Goal: Task Accomplishment & Management: Manage account settings

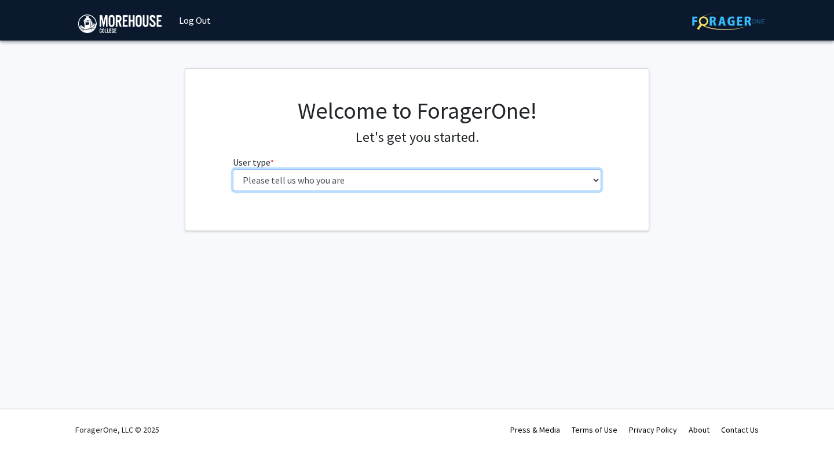
click at [504, 176] on select "Please tell us who you are Undergraduate Student Master's Student Doctoral Cand…" at bounding box center [417, 180] width 369 height 22
select select "1: undergrad"
click at [233, 169] on select "Please tell us who you are Undergraduate Student Master's Student Doctoral Cand…" at bounding box center [417, 180] width 369 height 22
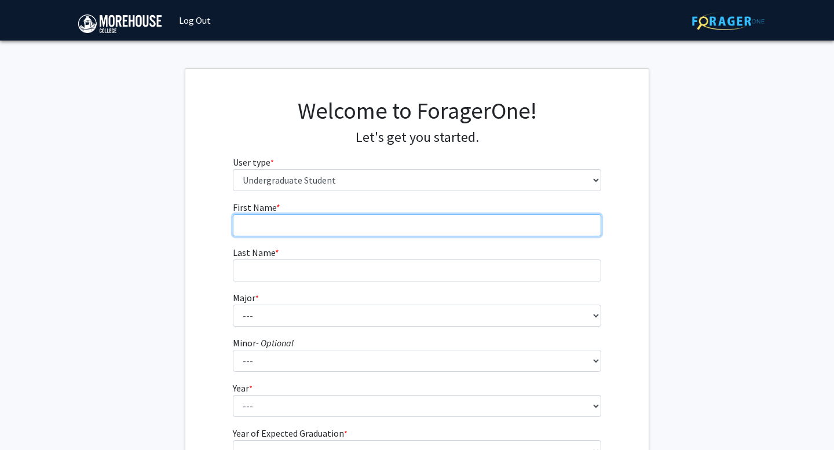
click at [375, 229] on input "First Name * required" at bounding box center [417, 225] width 369 height 22
type input "[PERSON_NAME]"
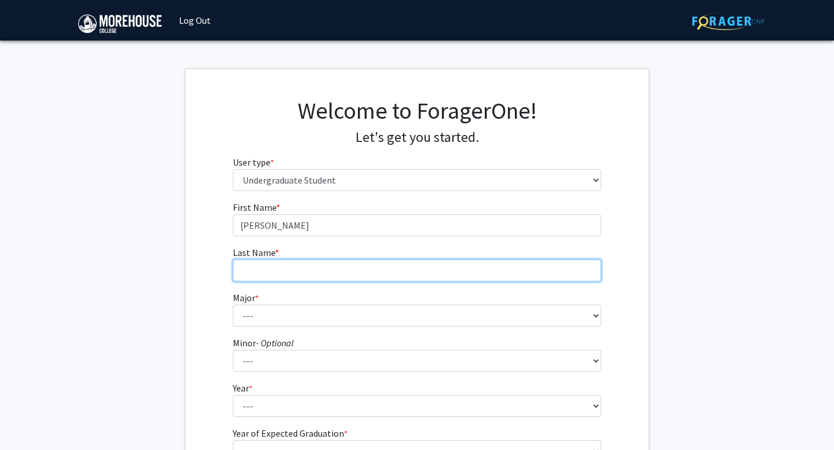
type input "[PERSON_NAME]"
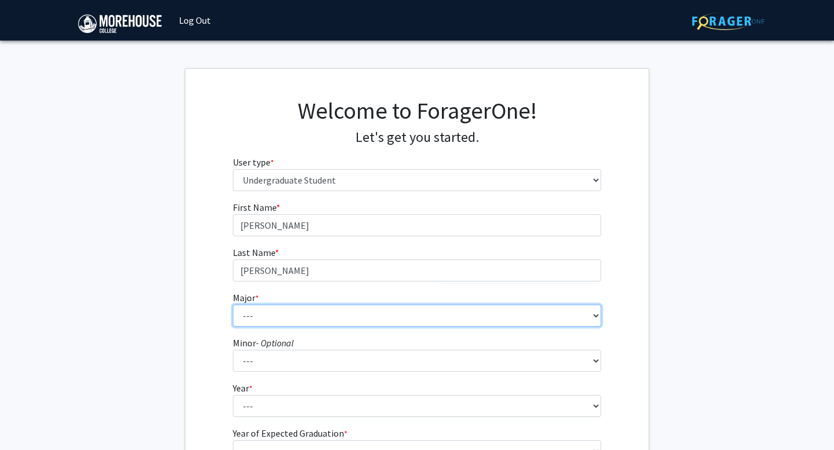
click at [305, 324] on select "--- Africana Studies Applied Physics Art History Art Studies Biology Business A…" at bounding box center [417, 316] width 369 height 22
select select "5: 2095"
click at [233, 305] on select "--- Africana Studies Applied Physics Art History Art Studies Biology Business A…" at bounding box center [417, 316] width 369 height 22
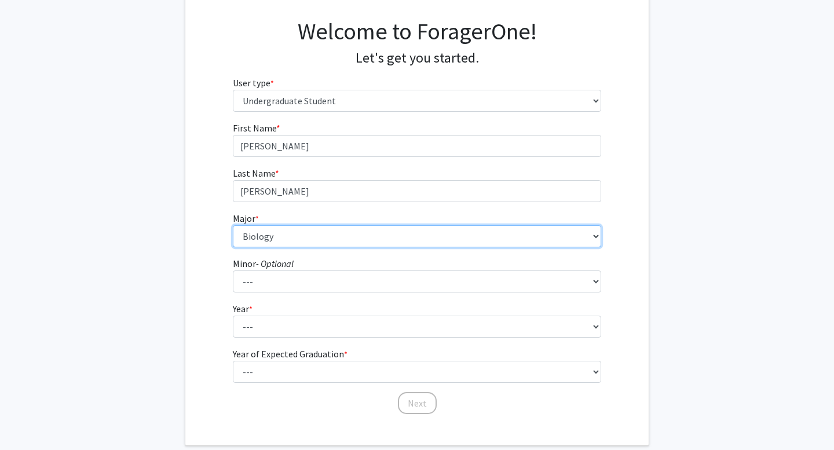
scroll to position [124, 0]
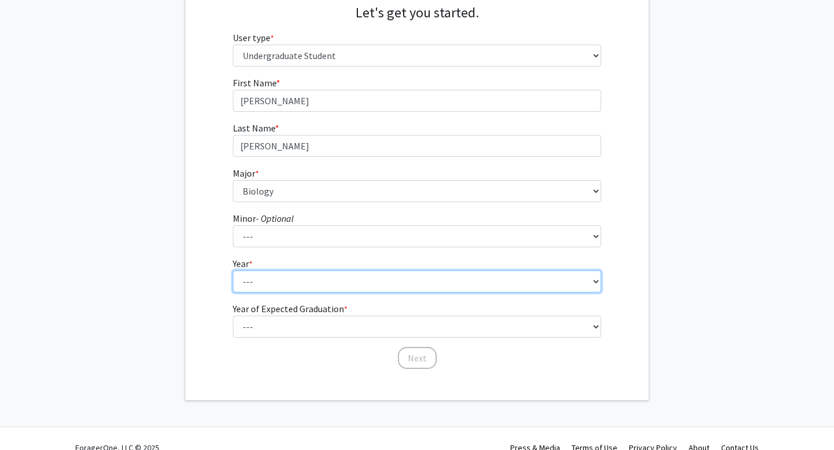
click at [297, 291] on select "--- First-year Sophomore Junior Senior Postbaccalaureate Certificate" at bounding box center [417, 281] width 369 height 22
select select "2: sophomore"
click at [233, 270] on select "--- First-year Sophomore Junior Senior Postbaccalaureate Certificate" at bounding box center [417, 281] width 369 height 22
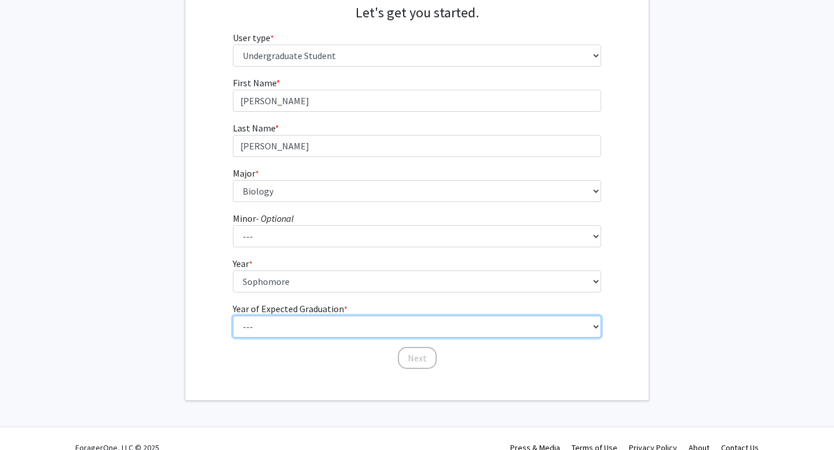
click at [305, 327] on select "--- 2025 2026 2027 2028 2029 2030 2031 2032 2033 2034" at bounding box center [417, 327] width 369 height 22
select select "4: 2028"
click at [233, 316] on select "--- 2025 2026 2027 2028 2029 2030 2031 2032 2033 2034" at bounding box center [417, 327] width 369 height 22
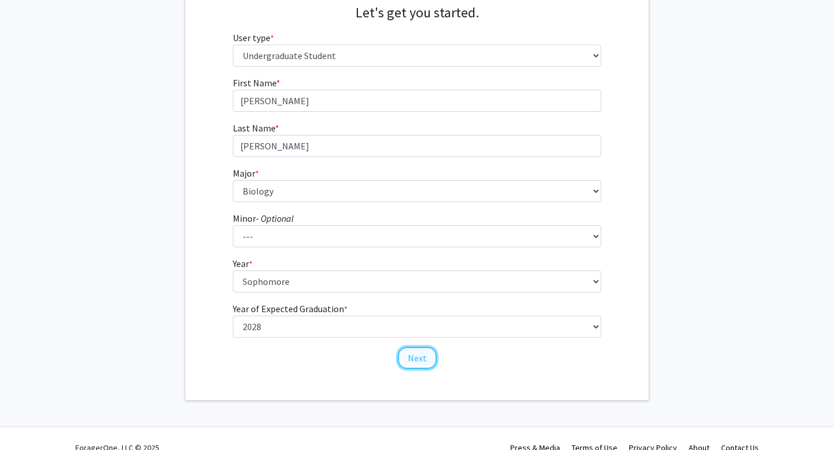
click at [412, 363] on button "Next" at bounding box center [417, 358] width 39 height 22
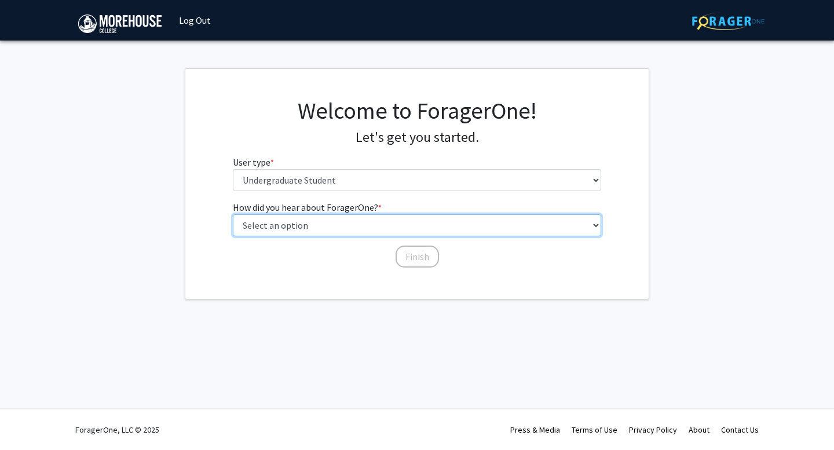
click at [342, 221] on select "Select an option Peer/student recommendation Faculty/staff recommendation Unive…" at bounding box center [417, 225] width 369 height 22
select select "2: faculty_recommendation"
click at [233, 214] on select "Select an option Peer/student recommendation Faculty/staff recommendation Unive…" at bounding box center [417, 225] width 369 height 22
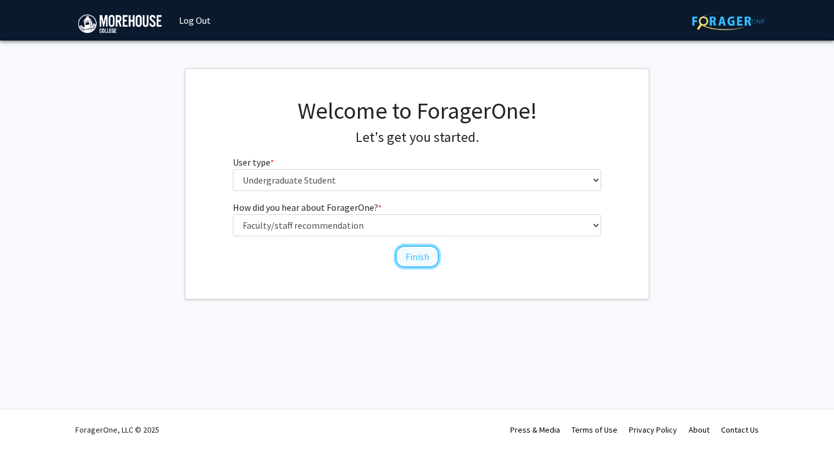
click at [417, 260] on button "Finish" at bounding box center [416, 256] width 43 height 22
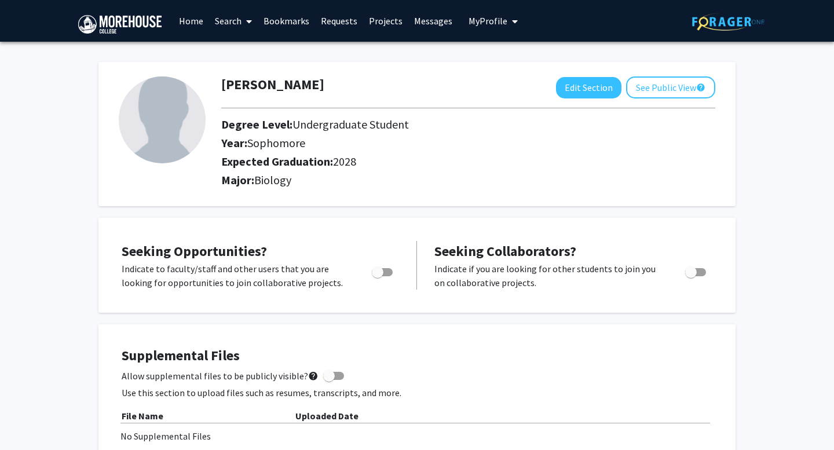
click at [189, 142] on img at bounding box center [162, 119] width 87 height 87
click at [582, 83] on button "Edit Section" at bounding box center [588, 87] width 65 height 21
select select "sophomore"
select select "2028"
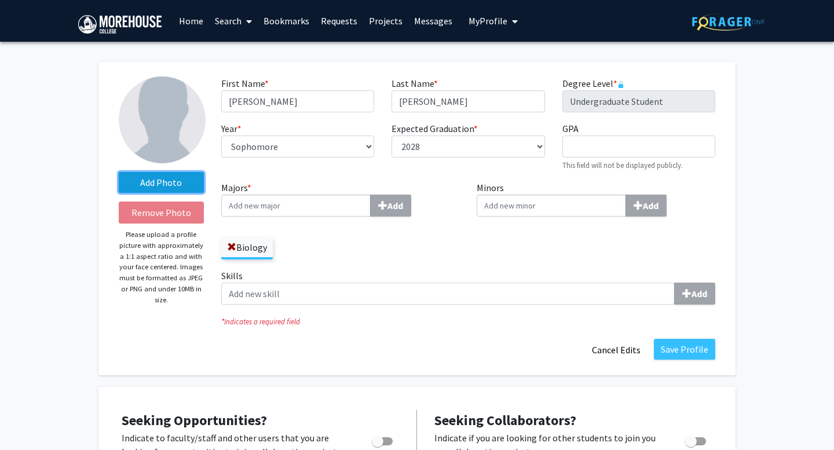
click at [158, 188] on label "Add Photo" at bounding box center [161, 182] width 85 height 21
click at [0, 0] on input "Add Photo" at bounding box center [0, 0] width 0 height 0
click at [155, 177] on label "Add Photo" at bounding box center [161, 182] width 85 height 21
click at [0, 0] on input "Add Photo" at bounding box center [0, 0] width 0 height 0
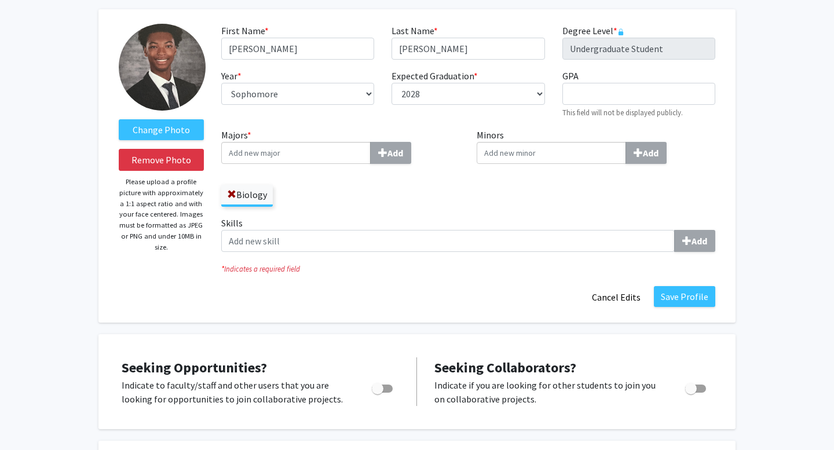
scroll to position [68, 0]
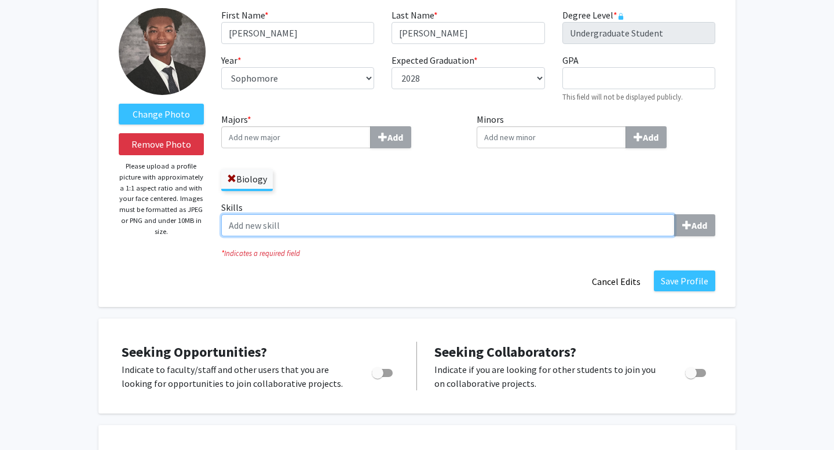
click at [320, 223] on input "Skills Add" at bounding box center [447, 225] width 453 height 22
type input "C"
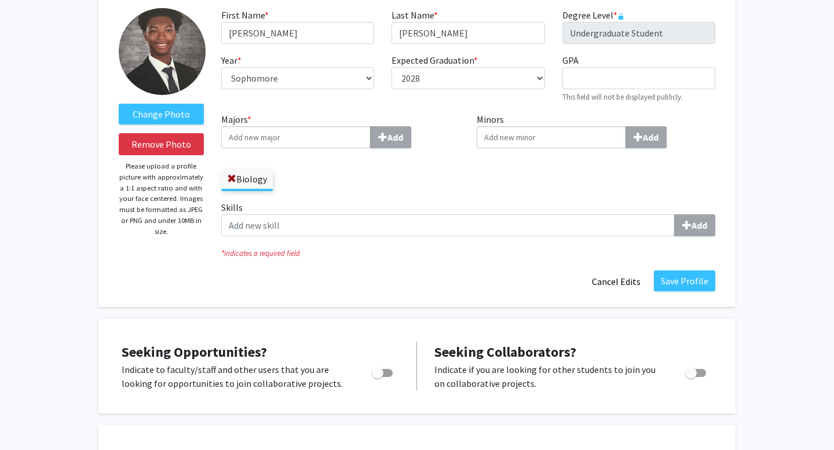
click at [497, 299] on div "Change Photo Remove Photo Please upload a profile picture with approximately a …" at bounding box center [416, 150] width 637 height 313
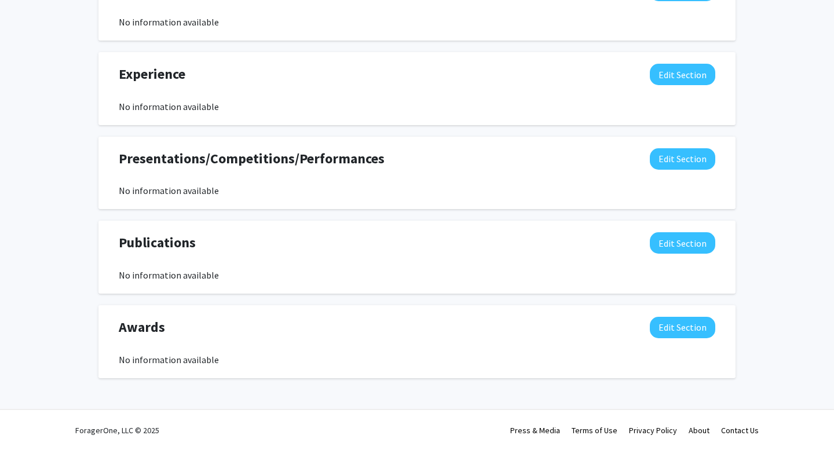
scroll to position [0, 0]
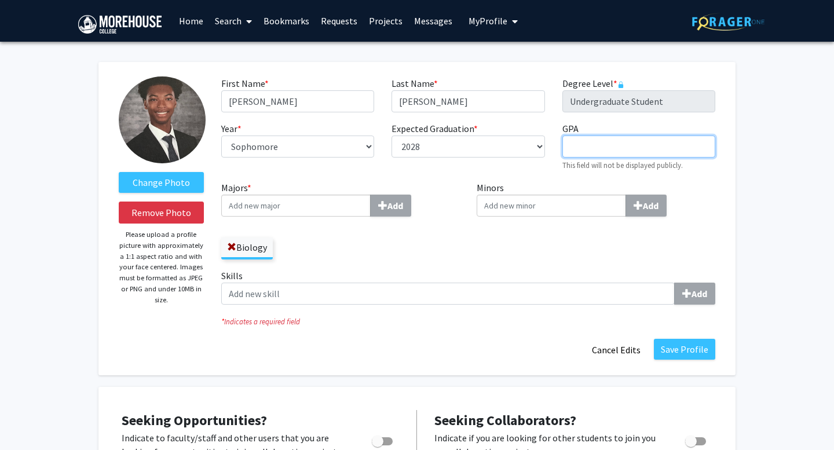
click at [592, 152] on input "GPA required" at bounding box center [638, 146] width 153 height 22
type input "3.6"
click at [543, 262] on div "Minors Add" at bounding box center [596, 225] width 256 height 88
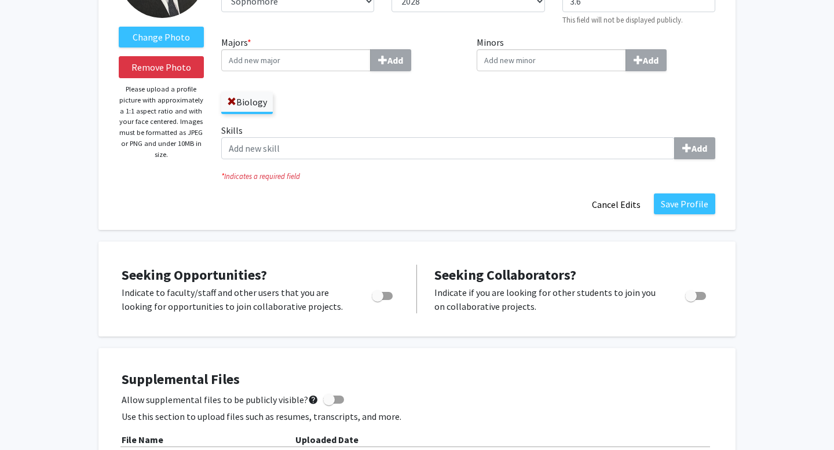
scroll to position [147, 0]
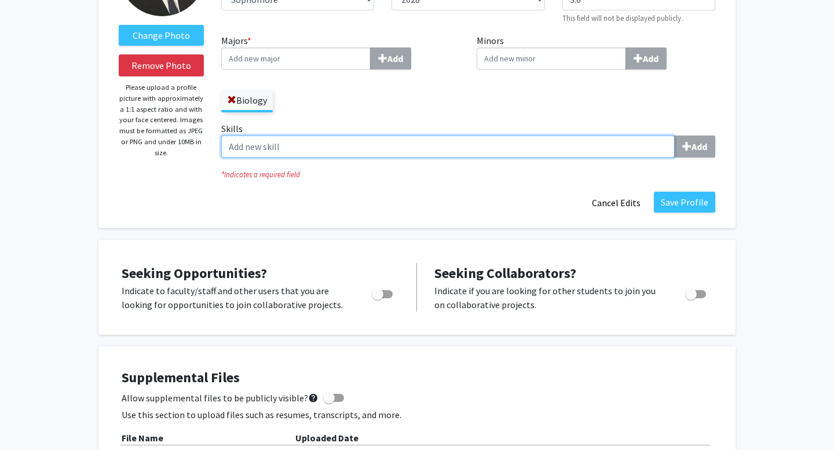
click at [290, 155] on input "Skills Add" at bounding box center [447, 146] width 453 height 22
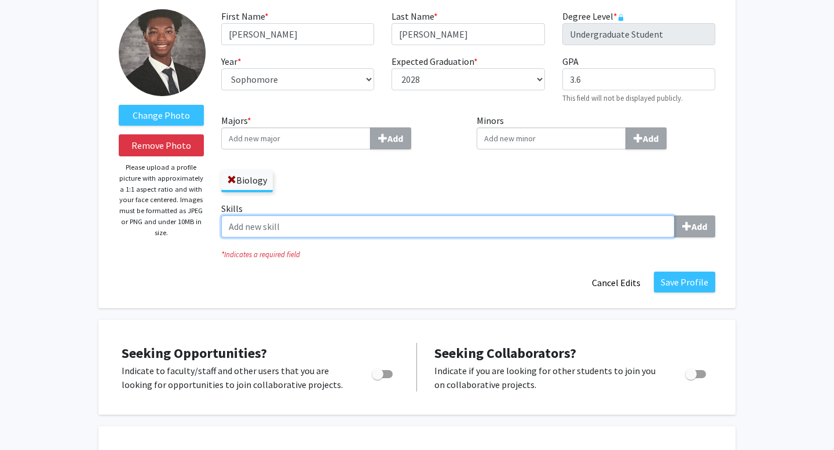
scroll to position [63, 0]
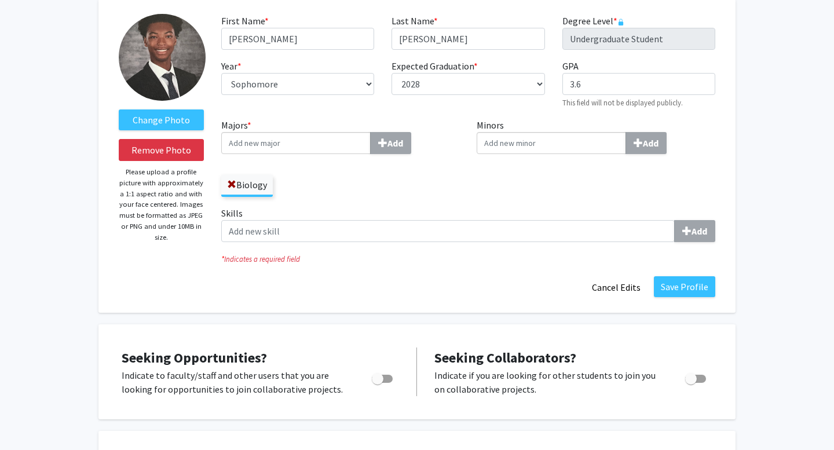
click at [347, 263] on icon "* Indicates a required field" at bounding box center [468, 259] width 494 height 11
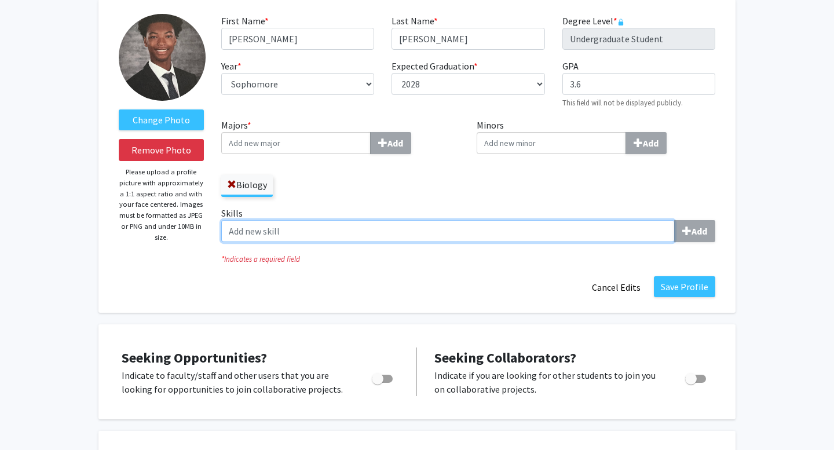
click at [283, 234] on input "Skills Add" at bounding box center [447, 231] width 453 height 22
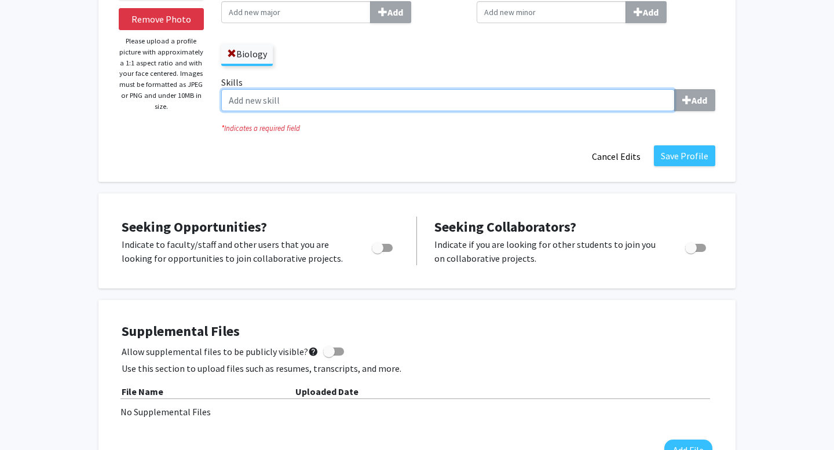
scroll to position [211, 0]
